Goal: Task Accomplishment & Management: Use online tool/utility

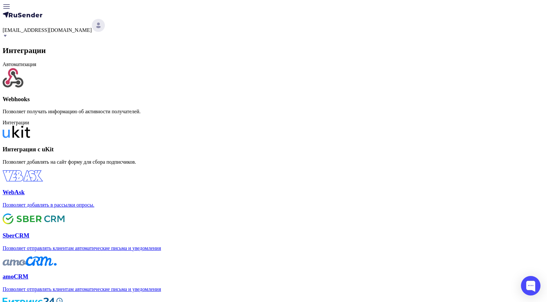
scroll to position [145, 0]
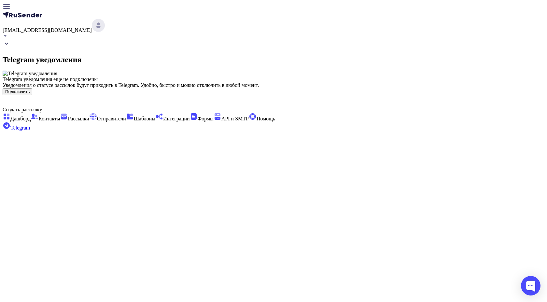
click at [10, 40] on icon at bounding box center [7, 44] width 8 height 8
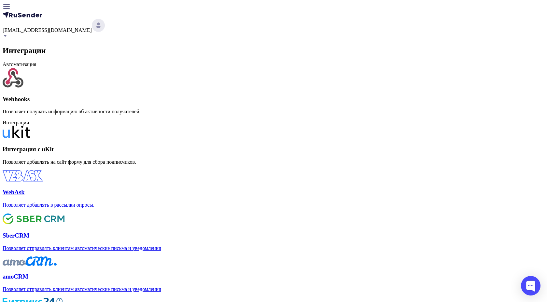
scroll to position [145, 0]
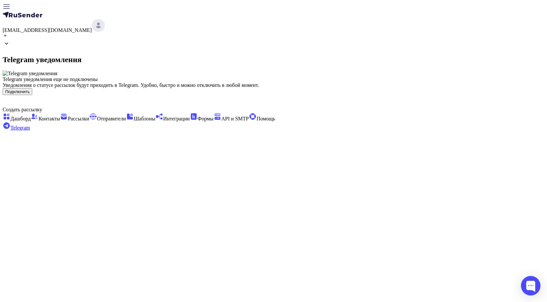
click at [160, 47] on div "Telegram уведомления" at bounding box center [273, 52] width 541 height 24
click at [10, 42] on icon at bounding box center [7, 44] width 8 height 8
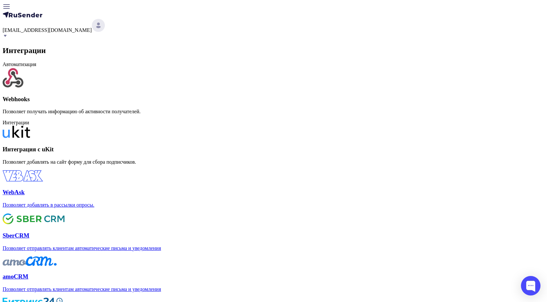
scroll to position [145, 0]
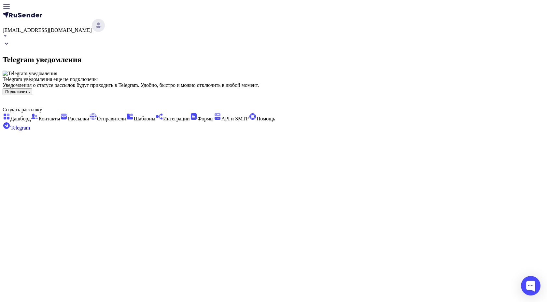
click at [32, 95] on button "Подключить" at bounding box center [18, 91] width 30 height 7
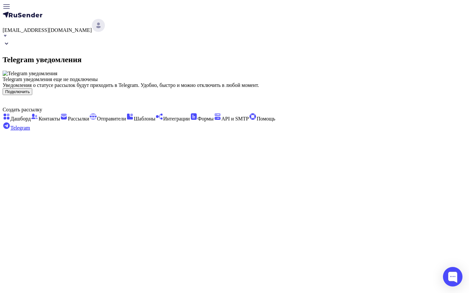
click at [32, 95] on button "Подключить" at bounding box center [18, 91] width 30 height 7
click at [352, 95] on div "Telegram уведомления еще не подключены Уведомления о статусе рассылок будут при…" at bounding box center [234, 83] width 463 height 24
click at [32, 95] on button "Подключить" at bounding box center [18, 91] width 30 height 7
click at [412, 95] on div "Telegram уведомления еще не подключены Уведомления о статусе рассылок будут при…" at bounding box center [234, 83] width 463 height 24
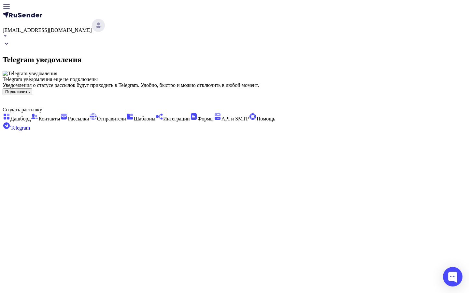
click at [32, 95] on button "Подключить" at bounding box center [18, 91] width 30 height 7
click at [340, 95] on div "Telegram уведомления еще не подключены Уведомления о статусе рассылок будут при…" at bounding box center [234, 85] width 463 height 19
click at [32, 95] on button "Подключить" at bounding box center [18, 91] width 30 height 7
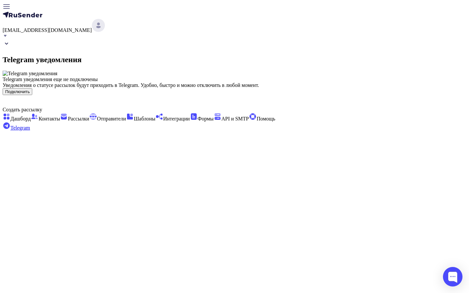
click at [32, 95] on button "Подключить" at bounding box center [18, 91] width 30 height 7
click at [155, 121] on span "Интеграции" at bounding box center [172, 119] width 34 height 6
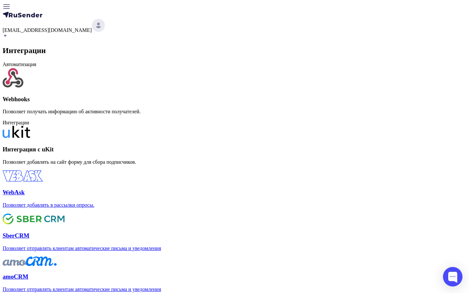
scroll to position [155, 0]
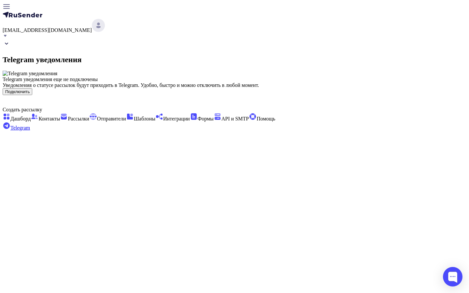
click at [32, 95] on button "Подключить" at bounding box center [18, 91] width 30 height 7
click at [324, 95] on div "Telegram уведомления еще не подключены Уведомления о статусе рассылок будут при…" at bounding box center [234, 83] width 463 height 24
